Goal: Check status: Check status

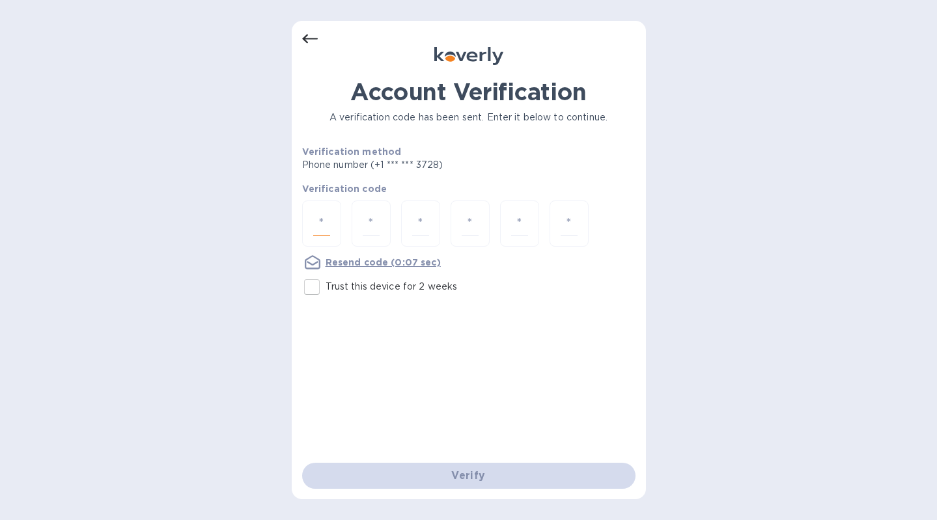
click at [328, 228] on input "number" at bounding box center [321, 224] width 17 height 24
type input "4"
type input "7"
type input "2"
type input "9"
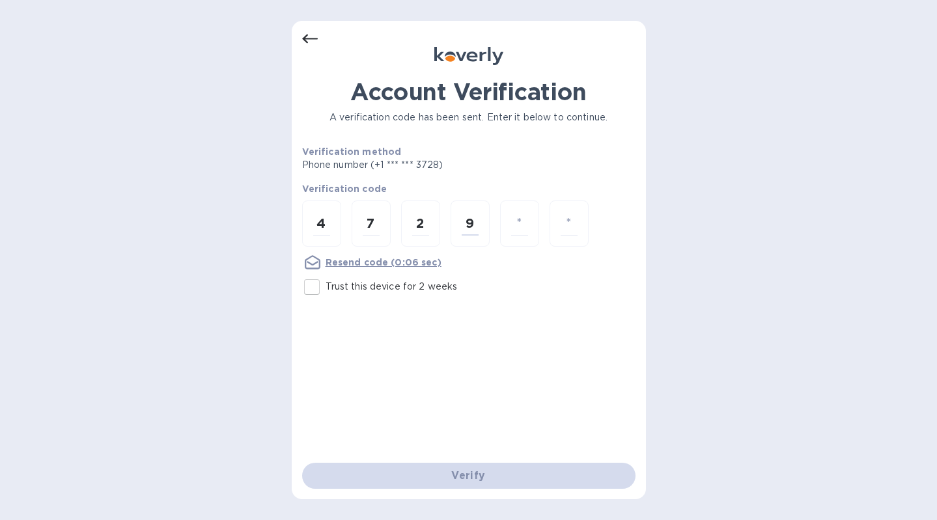
type input "3"
type input "1"
